Goal: Task Accomplishment & Management: Use online tool/utility

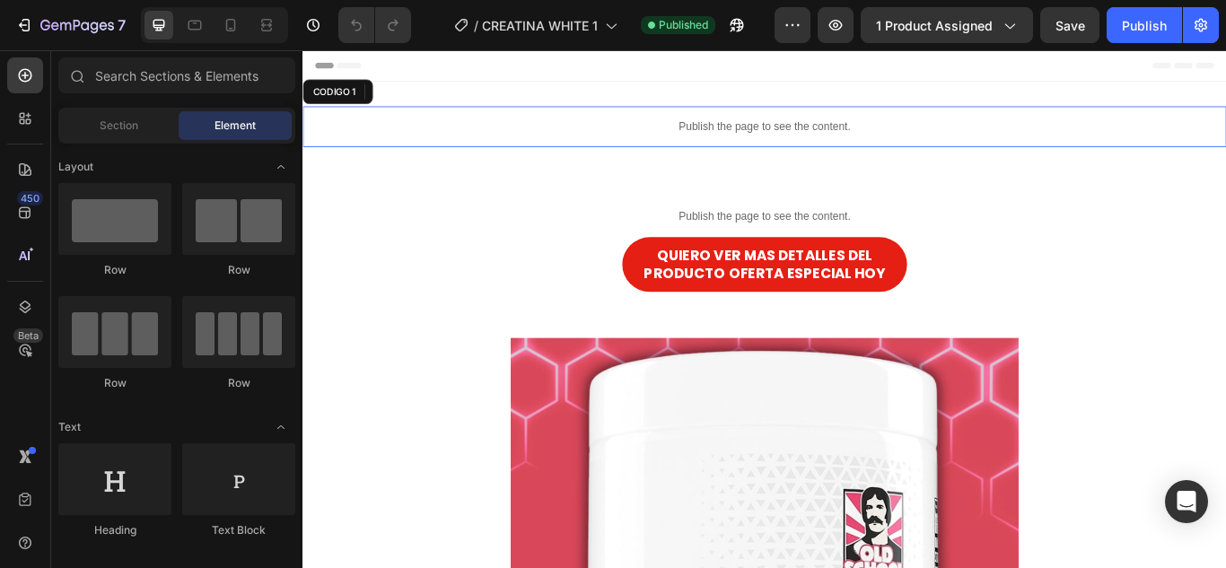
click at [717, 142] on p "Publish the page to see the content." at bounding box center [840, 139] width 1077 height 19
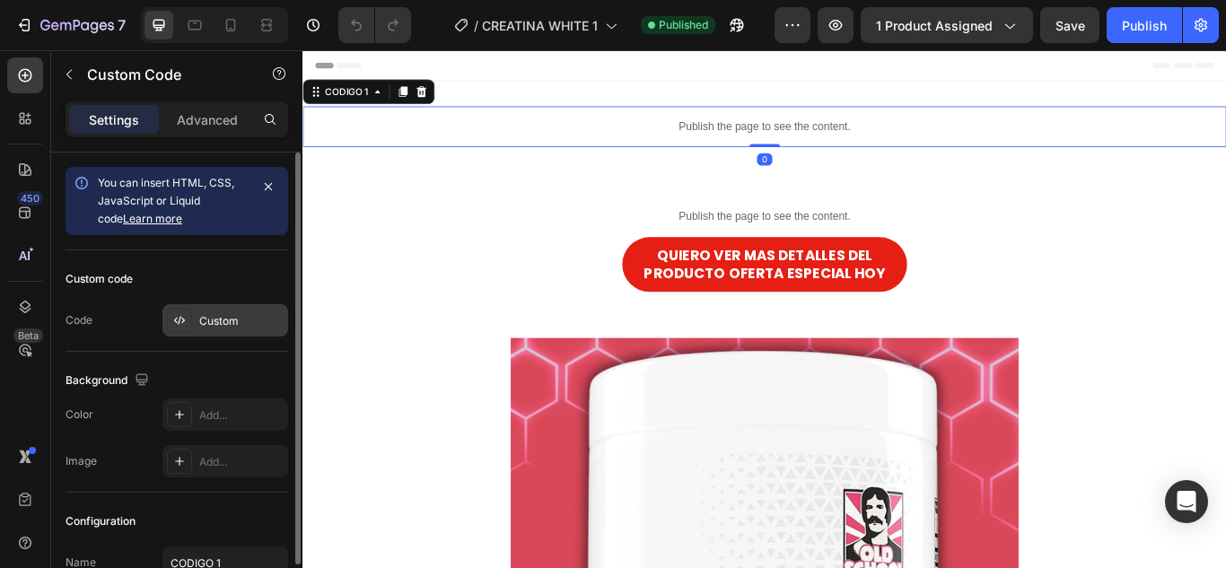
click at [244, 307] on div "Custom" at bounding box center [225, 320] width 126 height 32
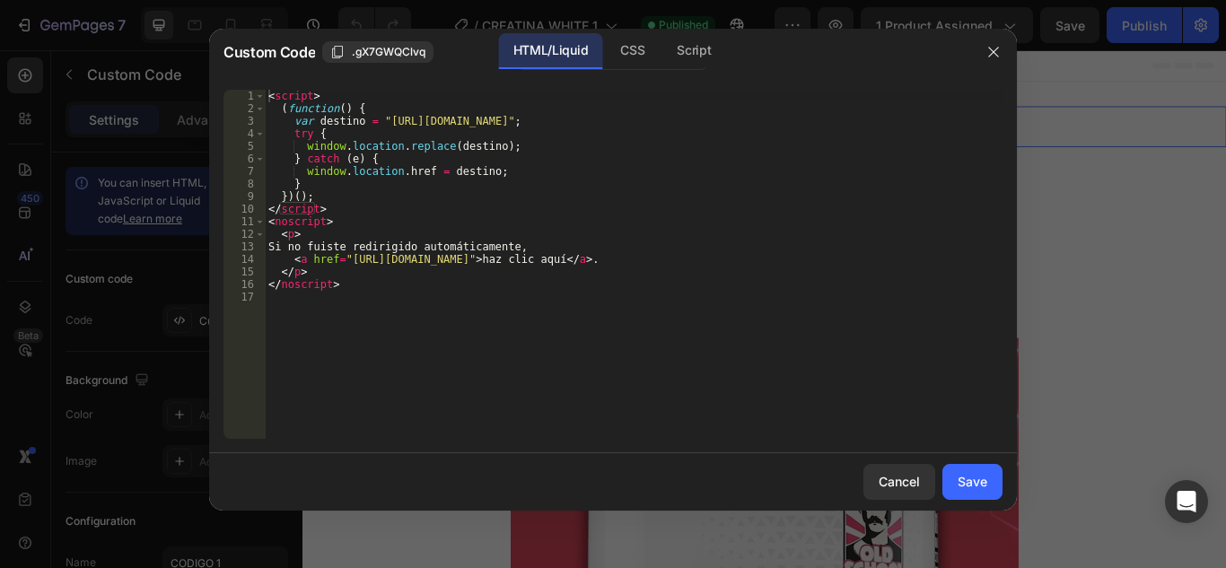
click at [306, 196] on div "< script > ( function ( ) { var destino = "[URL][DOMAIN_NAME]" ; try { window .…" at bounding box center [633, 277] width 737 height 374
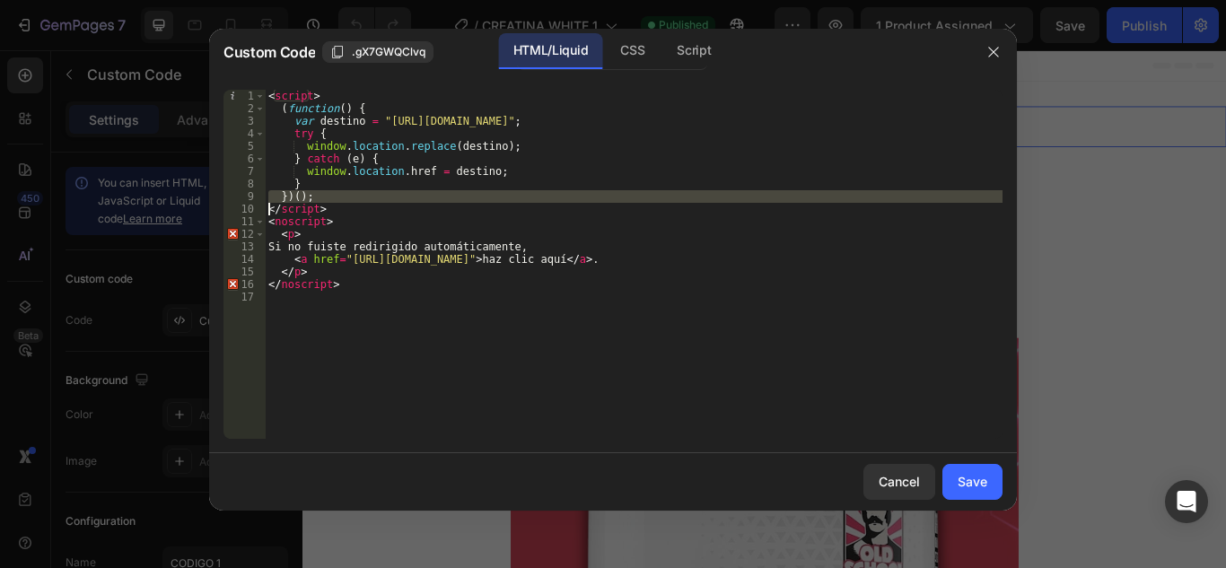
click at [306, 196] on div "< script > ( function ( ) { var destino = "[URL][DOMAIN_NAME]" ; try { window .…" at bounding box center [633, 277] width 737 height 374
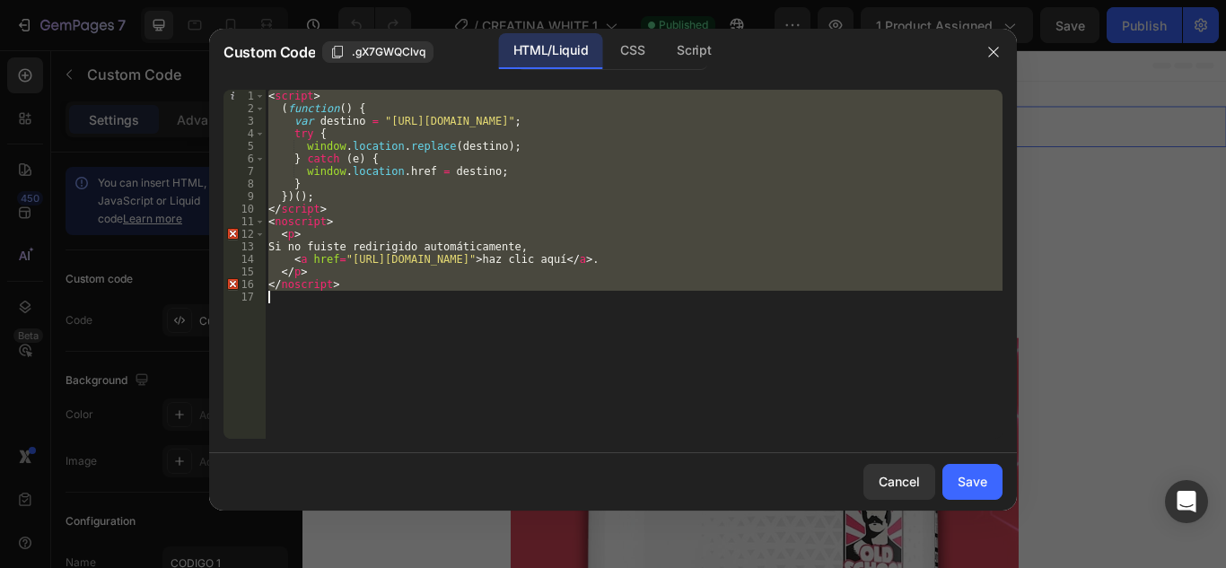
click at [306, 196] on div "< script > ( function ( ) { var destino = "[URL][DOMAIN_NAME]" ; try { window .…" at bounding box center [633, 277] width 737 height 374
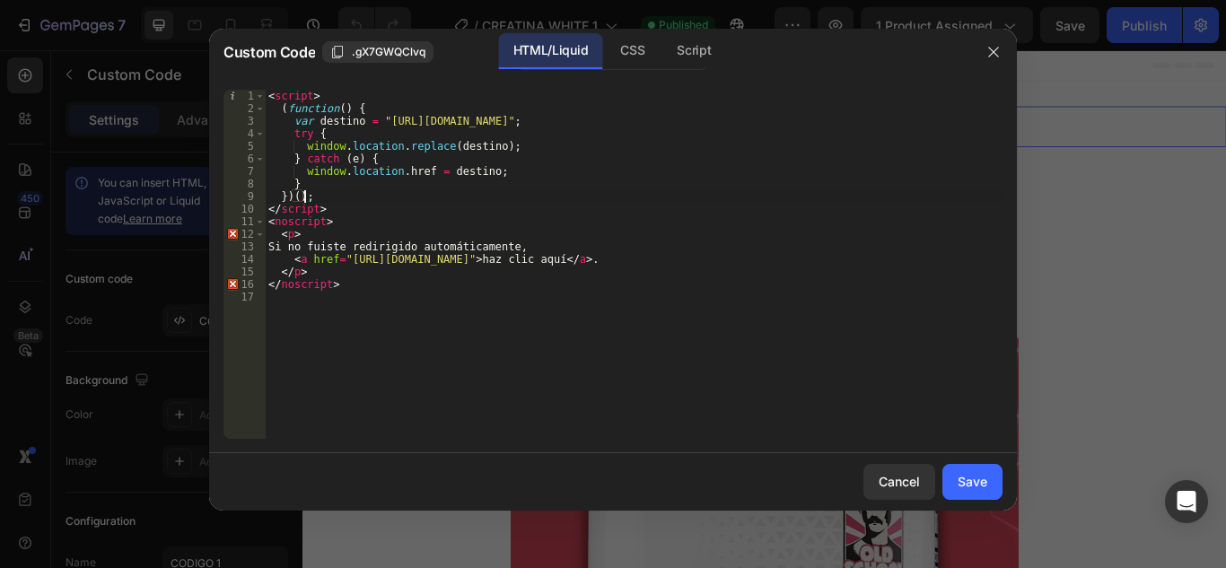
click at [304, 193] on div "< script > ( function ( ) { var destino = "[URL][DOMAIN_NAME]" ; try { window .…" at bounding box center [633, 277] width 737 height 374
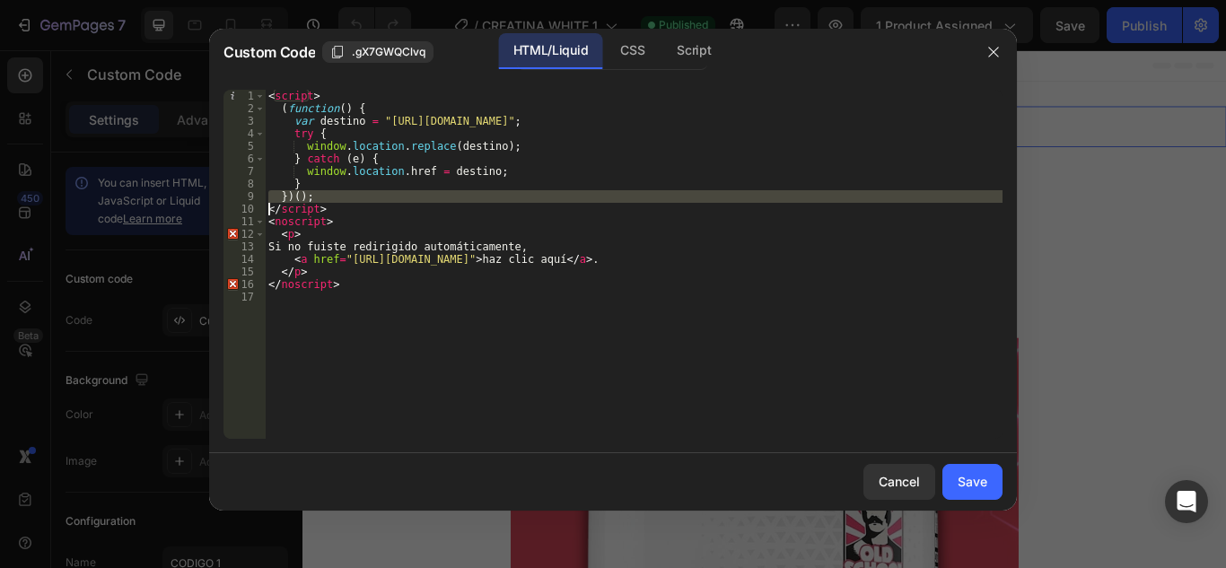
click at [304, 193] on div "< script > ( function ( ) { var destino = "[URL][DOMAIN_NAME]" ; try { window .…" at bounding box center [633, 277] width 737 height 374
type textarea "</noscript>"
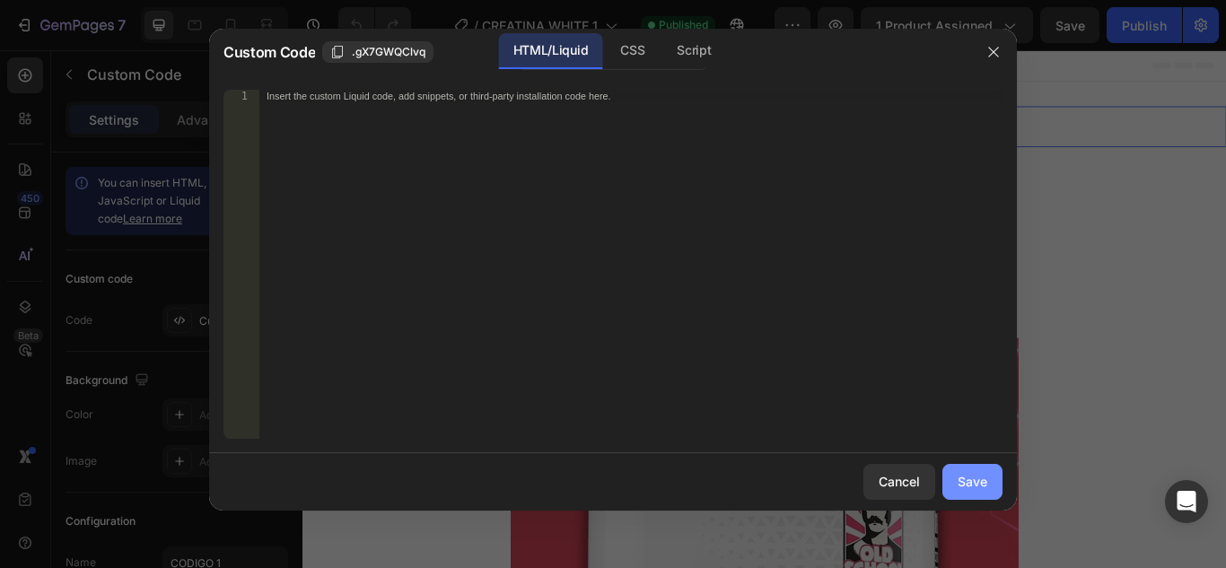
click at [997, 475] on button "Save" at bounding box center [972, 482] width 60 height 36
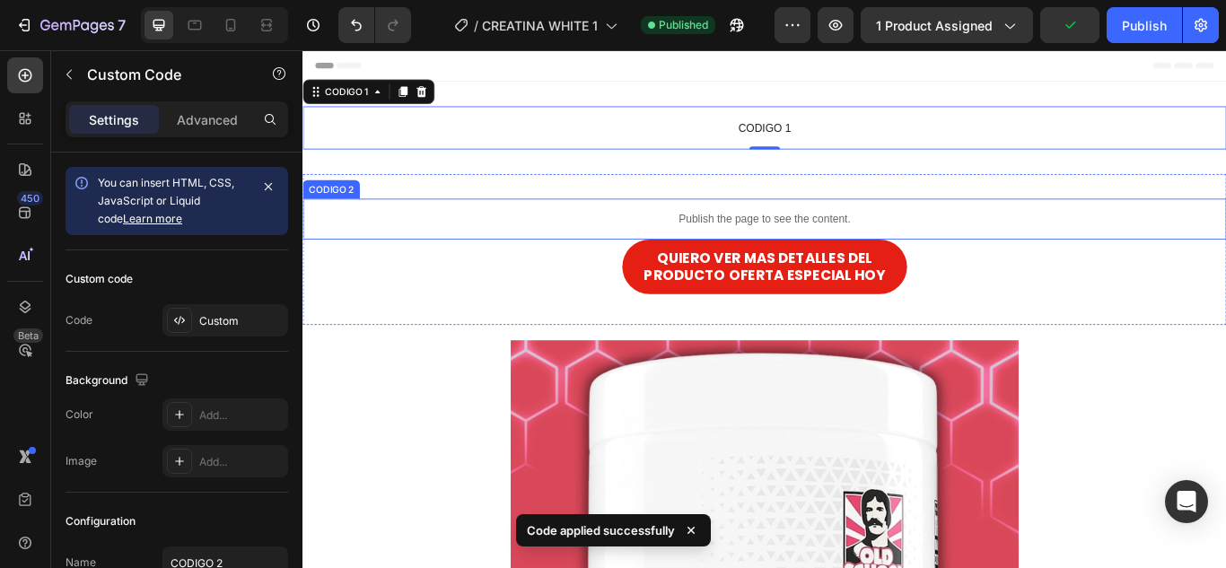
click at [892, 228] on div "Publish the page to see the content." at bounding box center [840, 247] width 1077 height 48
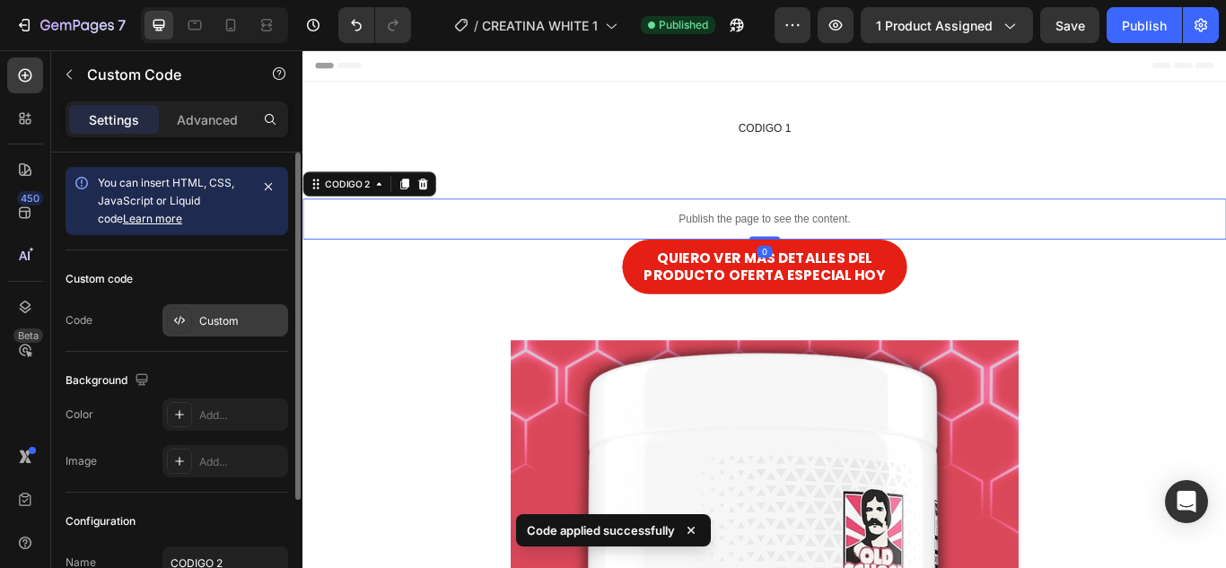
click at [229, 328] on div "Custom" at bounding box center [241, 321] width 84 height 16
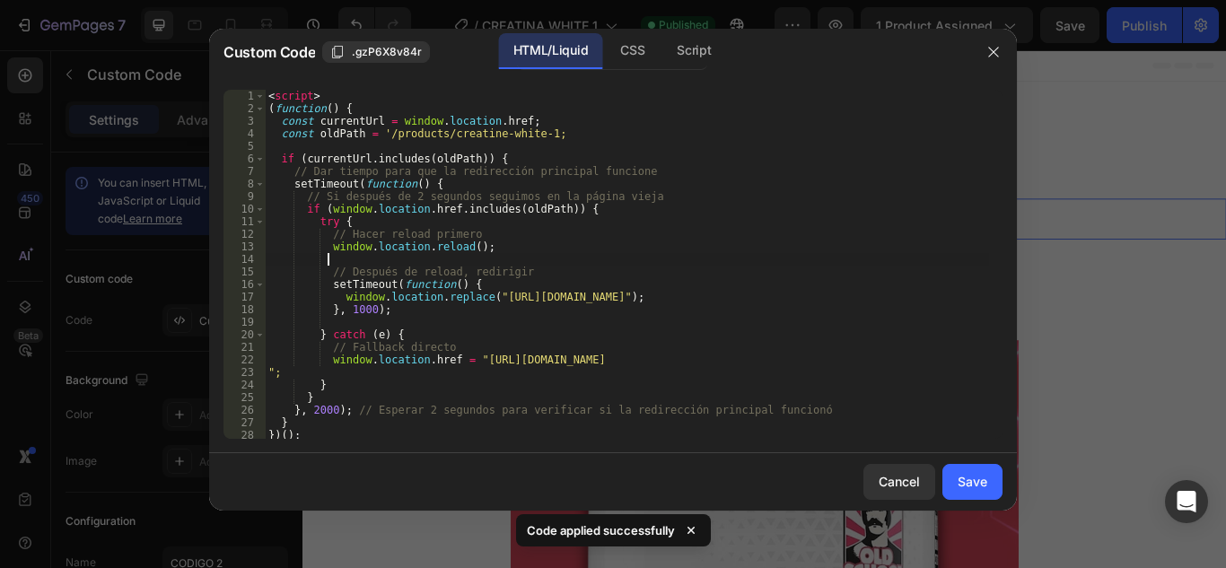
click at [514, 253] on div "< script > ( function ( ) { const currentUrl = window . location . href ; const…" at bounding box center [627, 277] width 724 height 374
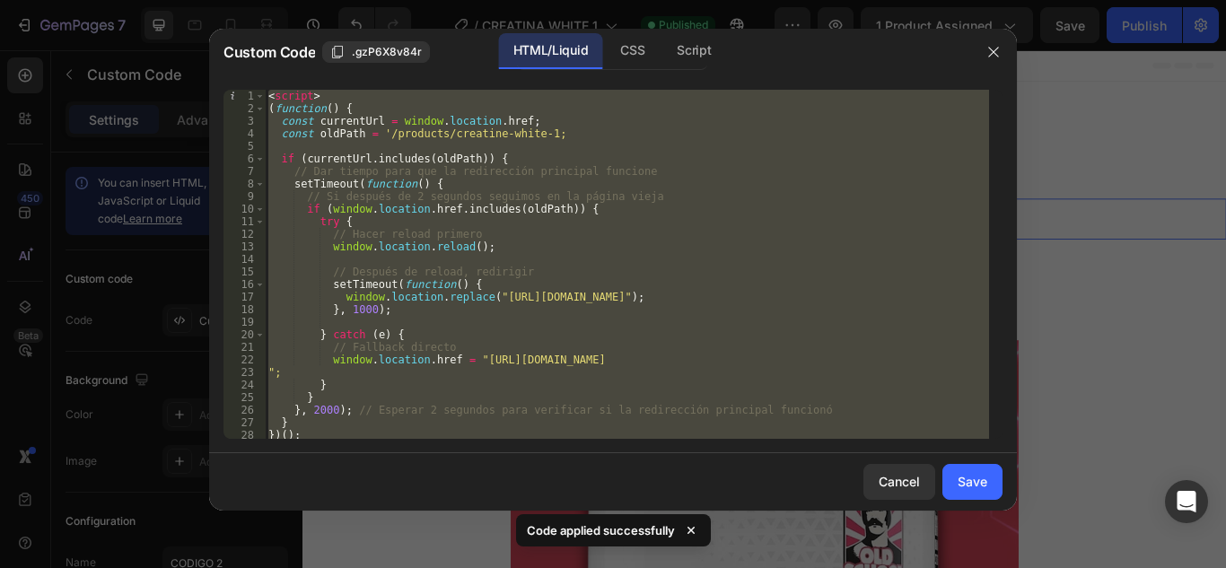
click at [514, 253] on div "< script > ( function ( ) { const currentUrl = window . location . href ; const…" at bounding box center [627, 277] width 724 height 374
type textarea "</script>"
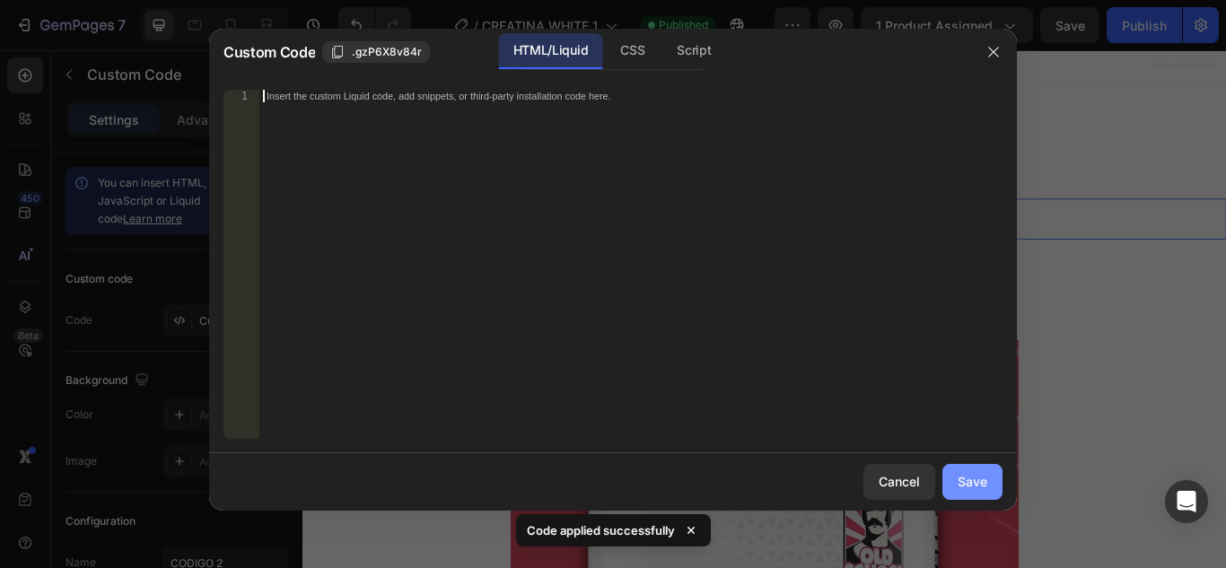
click at [966, 464] on button "Save" at bounding box center [972, 482] width 60 height 36
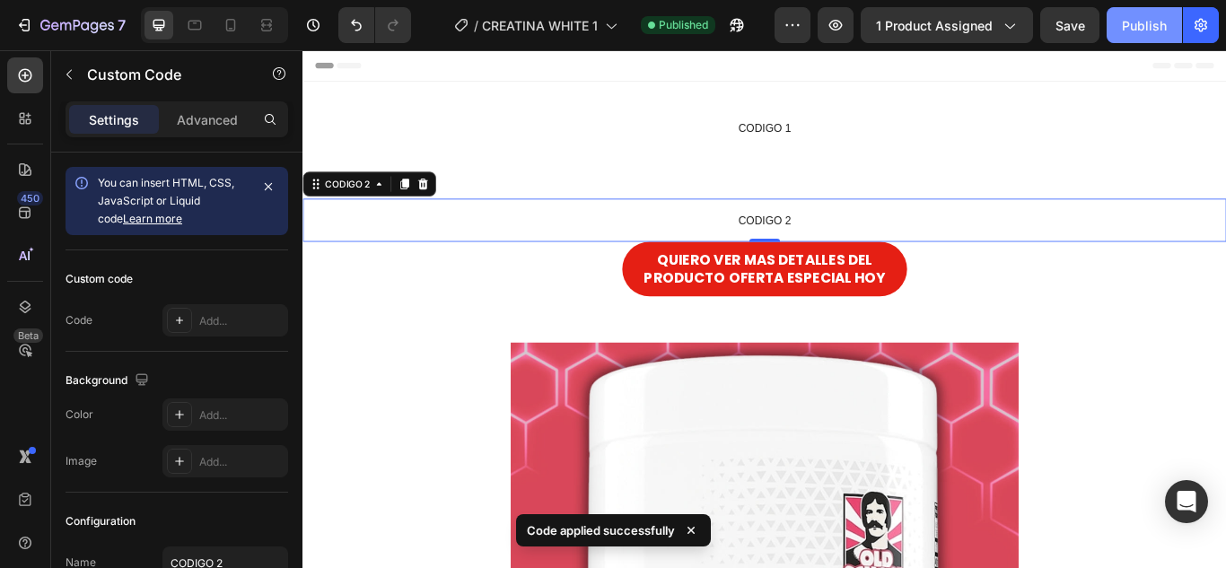
click at [1173, 31] on button "Publish" at bounding box center [1143, 25] width 75 height 36
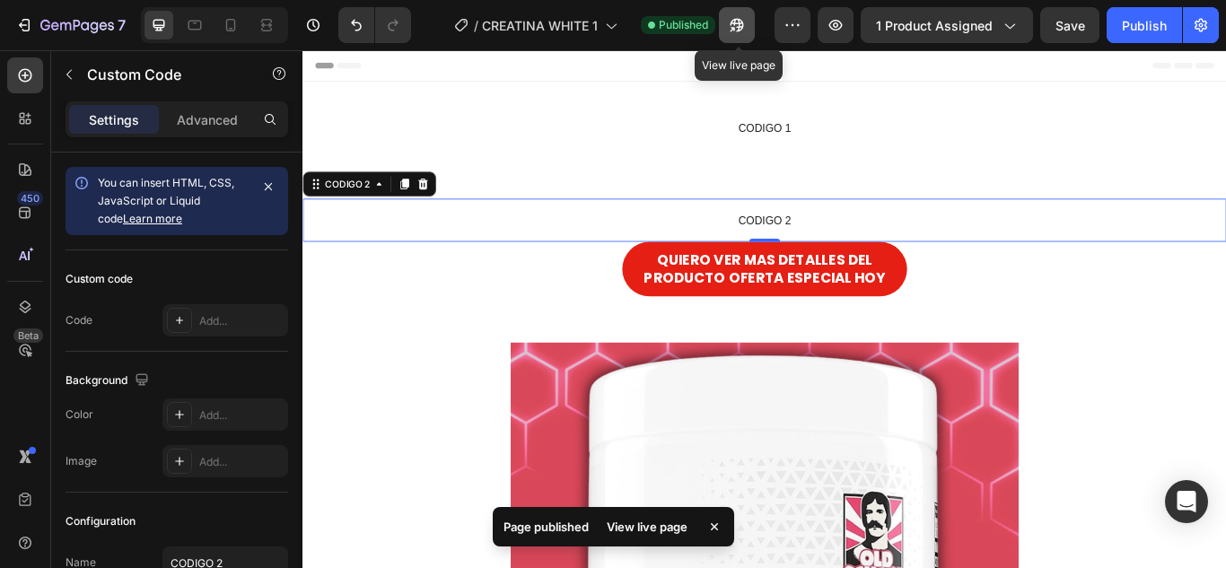
click at [731, 19] on icon "button" at bounding box center [737, 25] width 18 height 18
